Goal: Download file/media

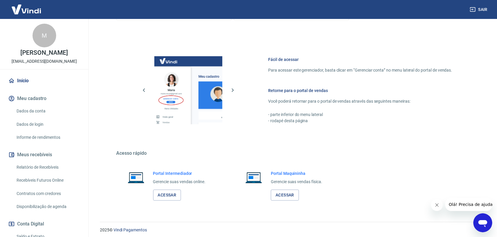
scroll to position [222, 0]
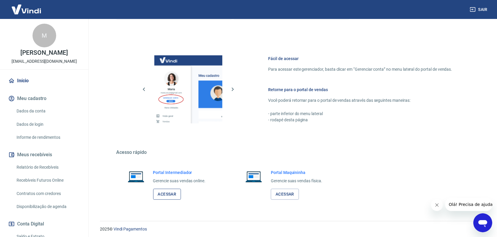
click at [175, 192] on link "Acessar" at bounding box center [167, 194] width 28 height 11
click at [45, 166] on link "Relatório de Recebíveis" at bounding box center [47, 167] width 67 height 12
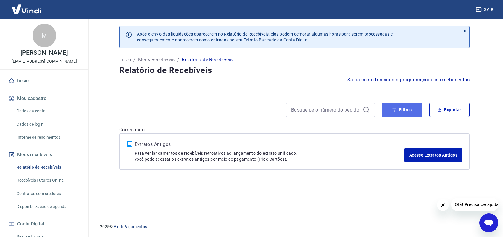
click at [401, 113] on button "Filtros" at bounding box center [402, 110] width 40 height 14
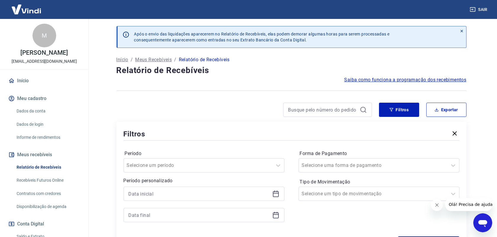
click at [278, 192] on icon at bounding box center [275, 193] width 7 height 7
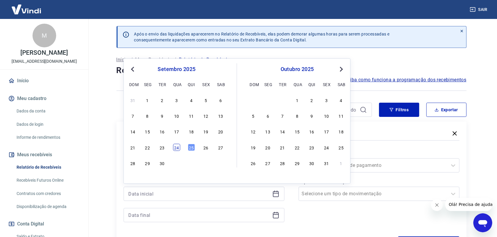
click at [177, 147] on div "24" at bounding box center [176, 147] width 7 height 7
type input "[DATE]"
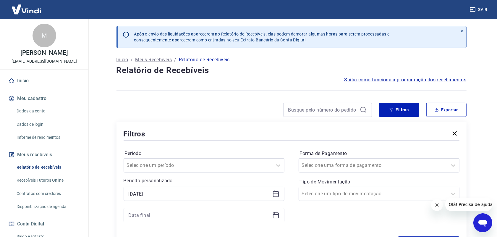
click at [276, 215] on icon at bounding box center [275, 214] width 7 height 7
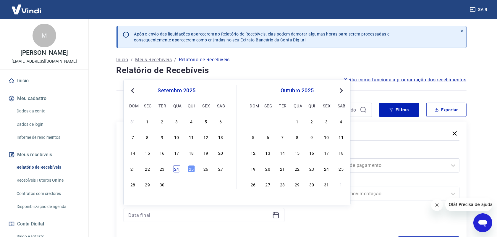
click at [176, 169] on div "24" at bounding box center [176, 168] width 7 height 7
type input "[DATE]"
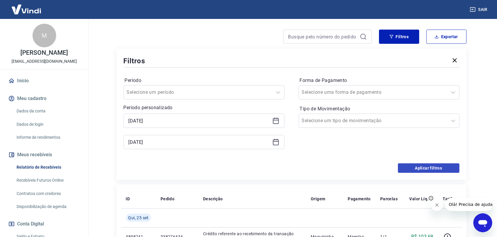
scroll to position [74, 0]
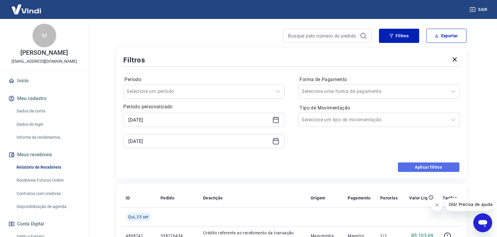
click at [416, 167] on button "Aplicar filtros" at bounding box center [428, 166] width 61 height 9
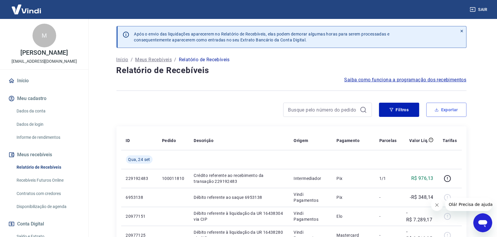
click at [441, 112] on button "Exportar" at bounding box center [446, 110] width 40 height 14
type input "[DATE]"
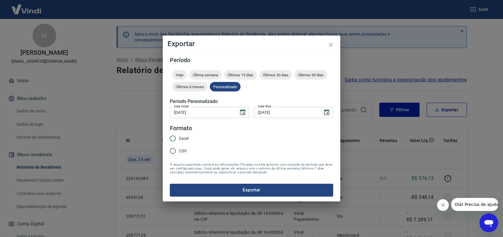
click at [175, 138] on input "Excel" at bounding box center [172, 138] width 12 height 12
radio input "true"
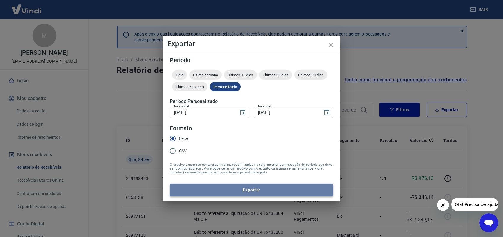
click at [213, 186] on button "Exportar" at bounding box center [251, 190] width 163 height 12
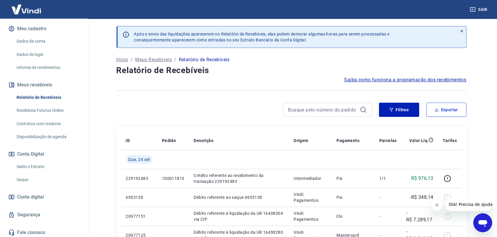
scroll to position [71, 0]
click at [27, 179] on link "Saque" at bounding box center [47, 178] width 67 height 12
